Goal: Transaction & Acquisition: Download file/media

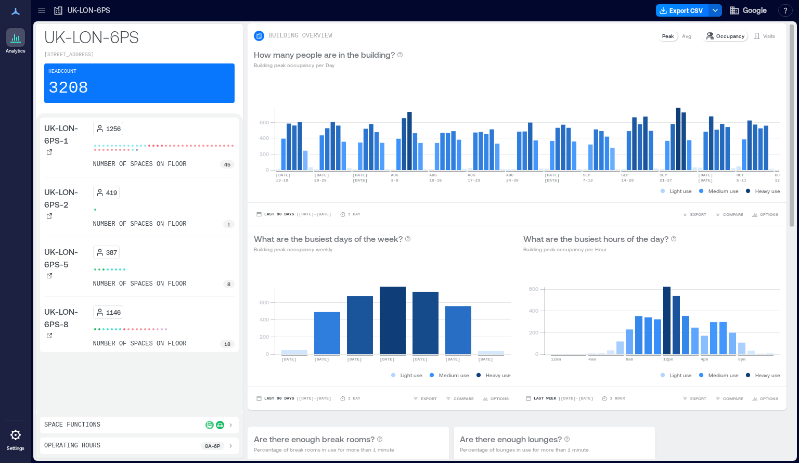
click at [684, 32] on p "Avg" at bounding box center [686, 36] width 9 height 8
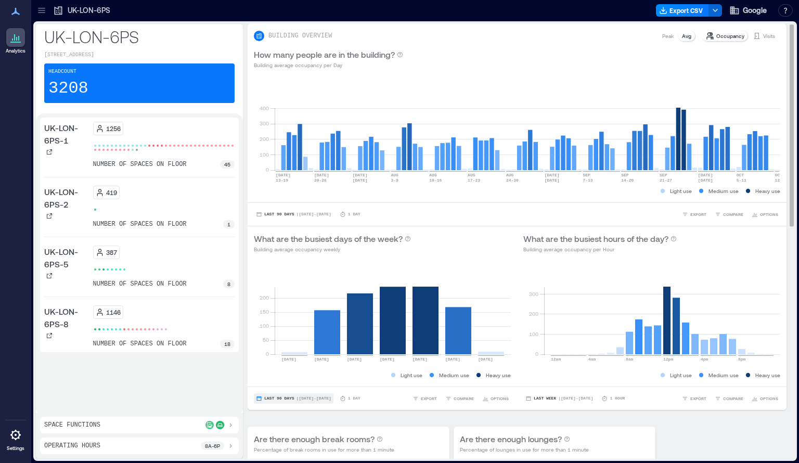
click at [268, 398] on span "Last 90 Days" at bounding box center [279, 398] width 30 height 0
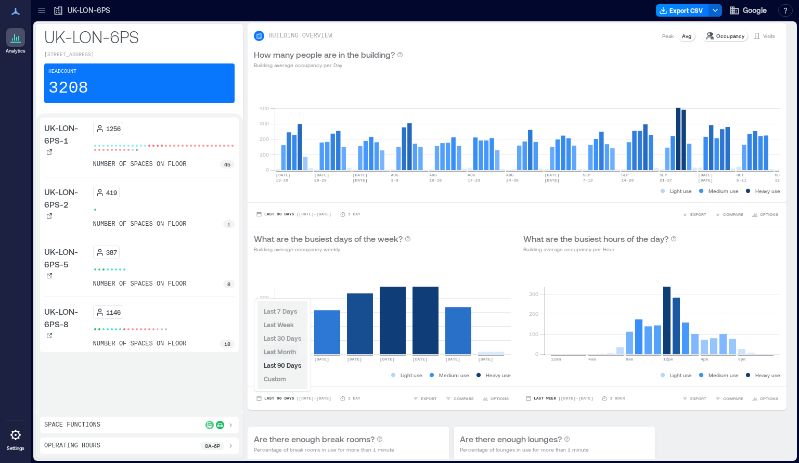
click at [281, 353] on span "Last Month" at bounding box center [280, 351] width 32 height 7
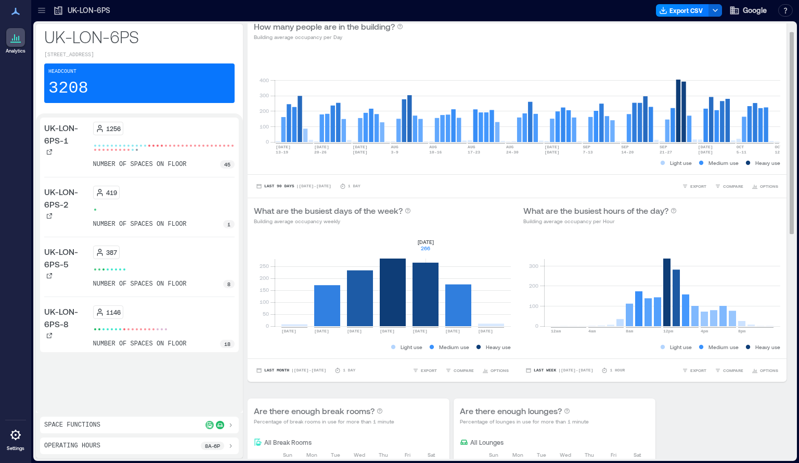
scroll to position [16, 0]
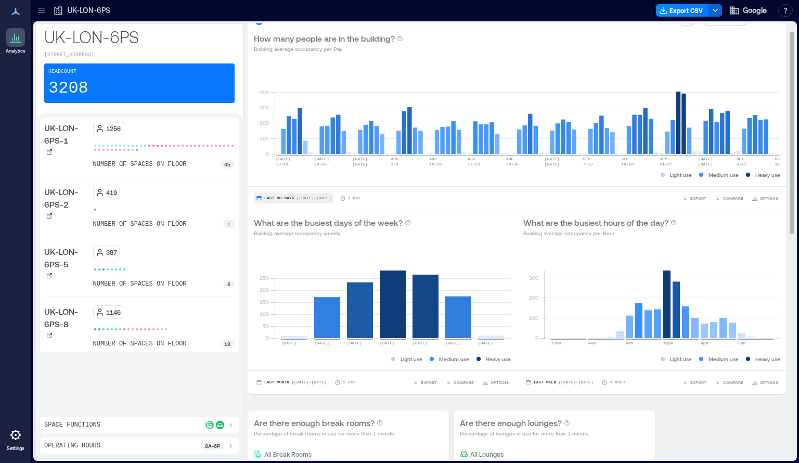
click at [284, 198] on span "Last 90 Days" at bounding box center [279, 198] width 30 height 0
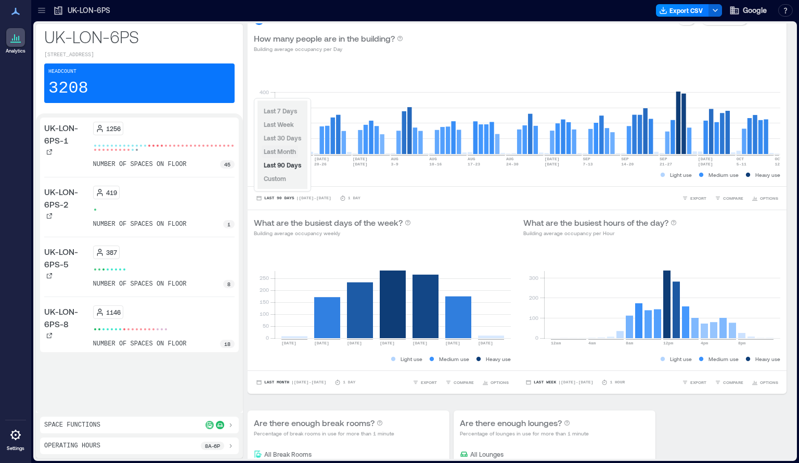
click at [280, 151] on span "Last Month" at bounding box center [280, 151] width 32 height 7
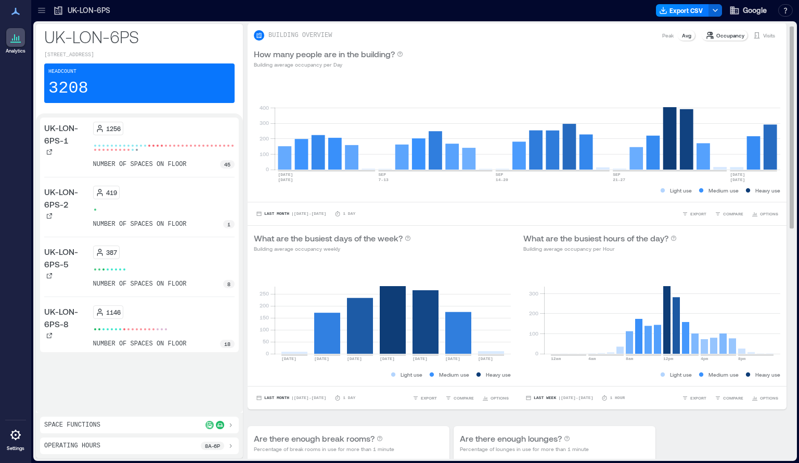
scroll to position [0, 0]
click at [763, 213] on span "OPTIONS" at bounding box center [769, 214] width 18 height 6
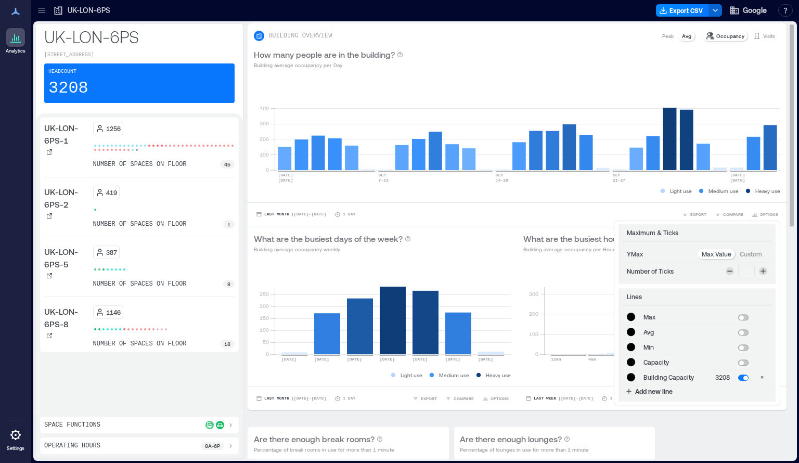
click at [430, 206] on div "**********" at bounding box center [517, 213] width 539 height 23
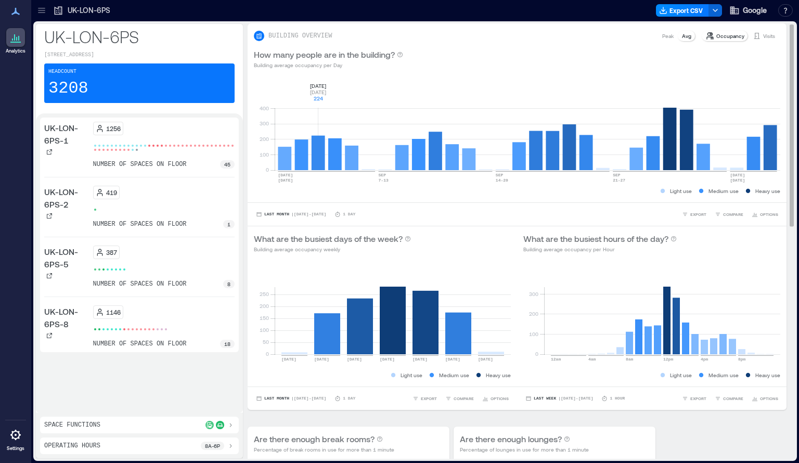
click at [321, 158] on rect at bounding box center [527, 126] width 505 height 88
click at [280, 149] on rect at bounding box center [527, 126] width 505 height 88
click at [407, 220] on div "Last Month | Sep 1 - Sep 30 1 Day EXPORT COMPARE OPTIONS" at bounding box center [517, 213] width 539 height 23
click at [318, 151] on rect at bounding box center [527, 126] width 505 height 88
click at [287, 158] on rect at bounding box center [527, 126] width 505 height 88
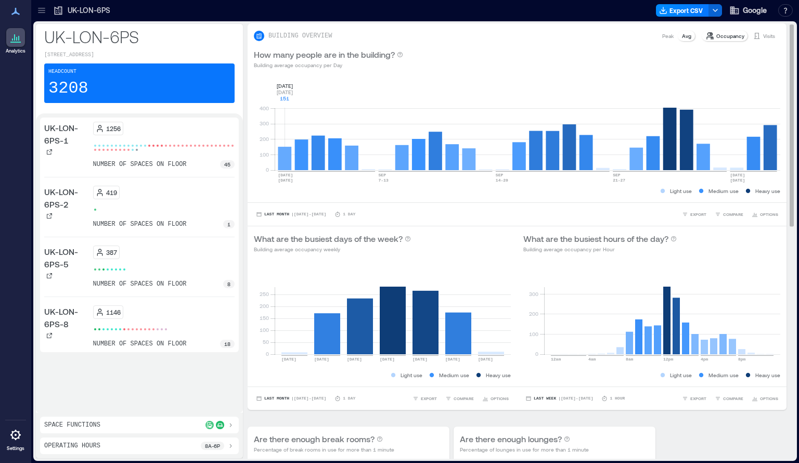
click at [287, 158] on rect at bounding box center [527, 126] width 505 height 88
click at [283, 145] on rect at bounding box center [527, 126] width 505 height 88
click at [285, 163] on rect at bounding box center [527, 126] width 505 height 88
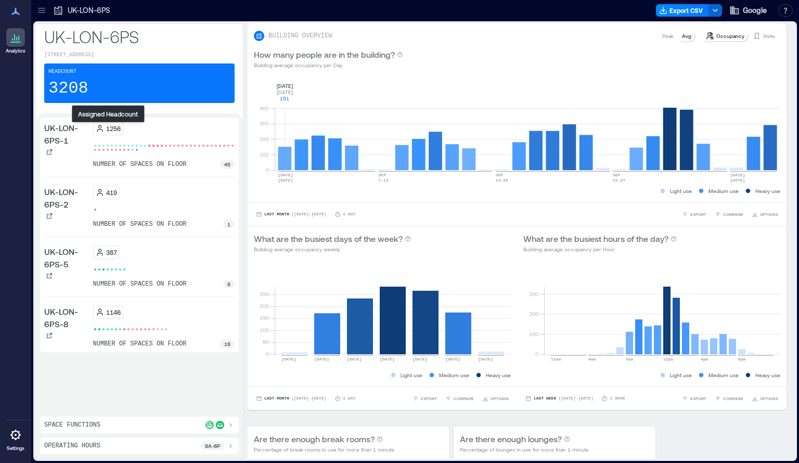
click at [106, 130] on p "1256" at bounding box center [113, 128] width 15 height 8
click at [678, 14] on button "Export CSV" at bounding box center [682, 10] width 53 height 12
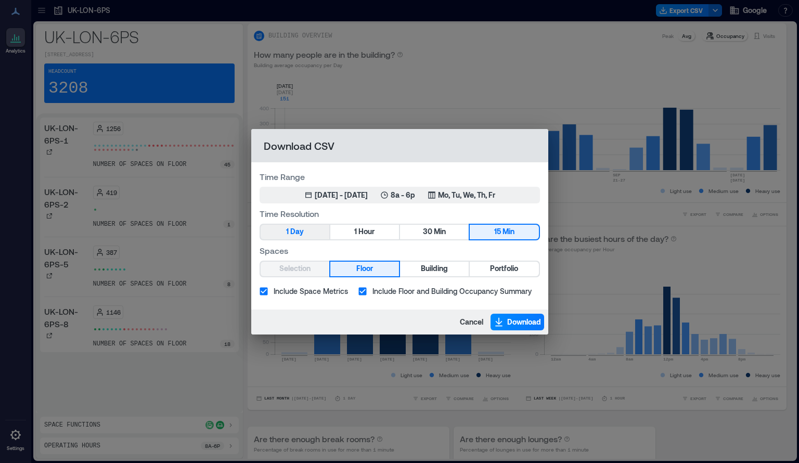
click at [301, 234] on span "Day" at bounding box center [297, 231] width 14 height 13
click at [522, 320] on span "Download" at bounding box center [524, 322] width 34 height 10
